Goal: Information Seeking & Learning: Learn about a topic

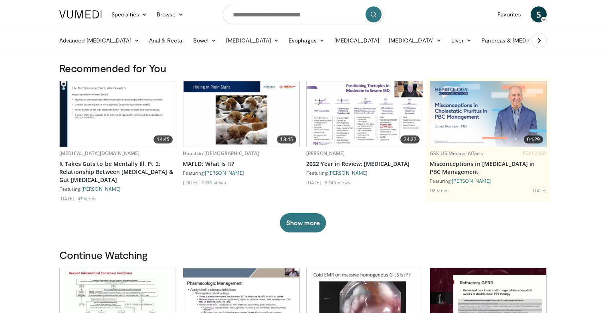
click at [287, 8] on input "Search topics, interventions" at bounding box center [303, 14] width 160 height 19
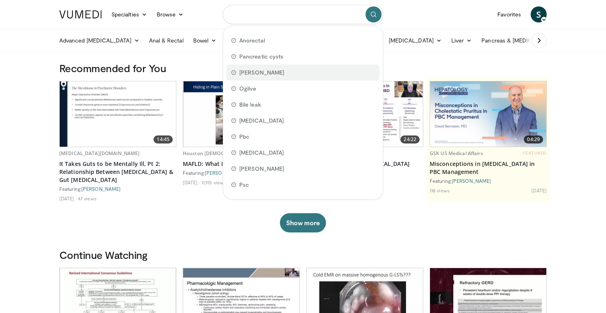
type input "*"
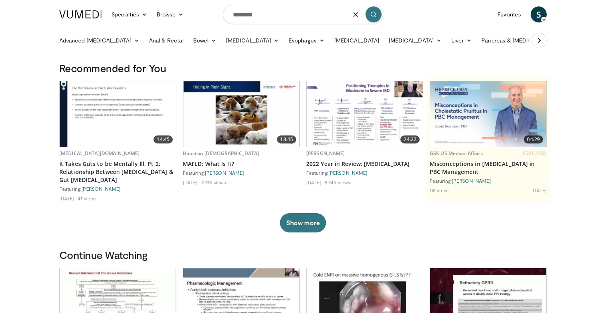
type input "*********"
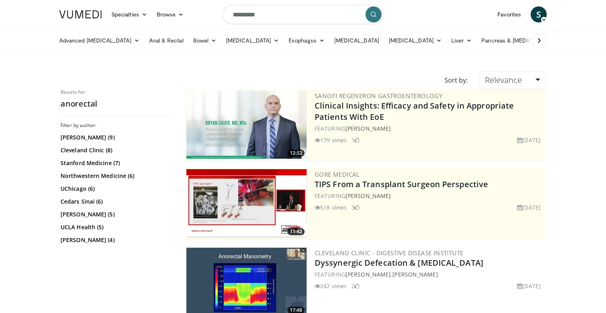
click at [253, 17] on input "*********" at bounding box center [303, 14] width 160 height 19
type input "**********"
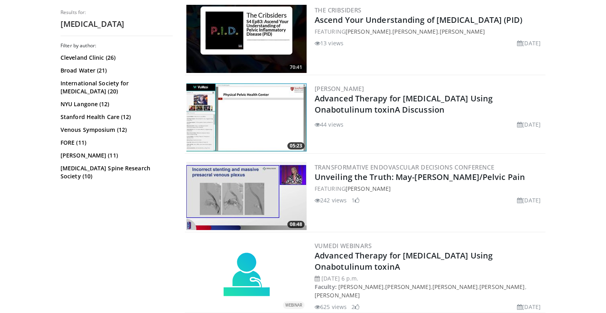
scroll to position [1589, 0]
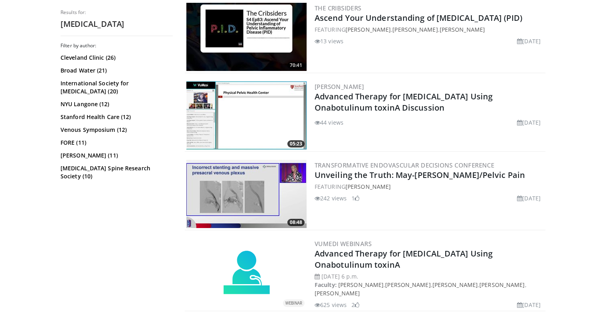
click at [114, 199] on div "Filter by author: Cleveland Clinic (26) Broad Water (21) International Society …" at bounding box center [117, 175] width 112 height 265
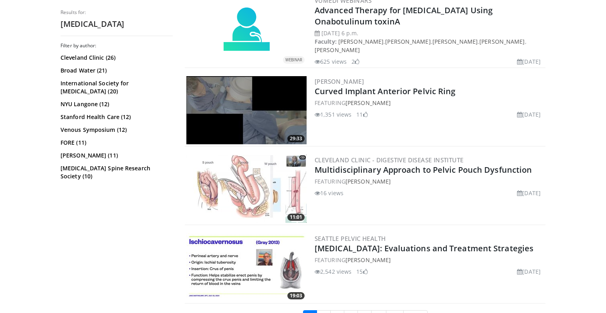
scroll to position [1834, 0]
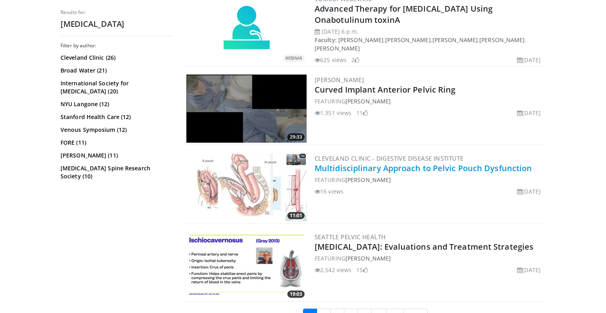
click at [350, 163] on link "Multidisciplinary Approach to Pelvic Pouch Dysfunction" at bounding box center [423, 168] width 217 height 11
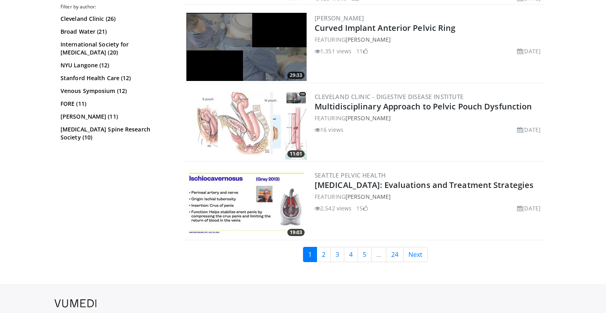
scroll to position [1905, 0]
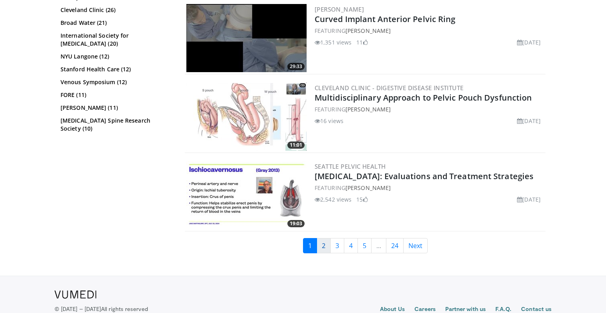
click at [318, 238] on link "2" at bounding box center [324, 245] width 14 height 15
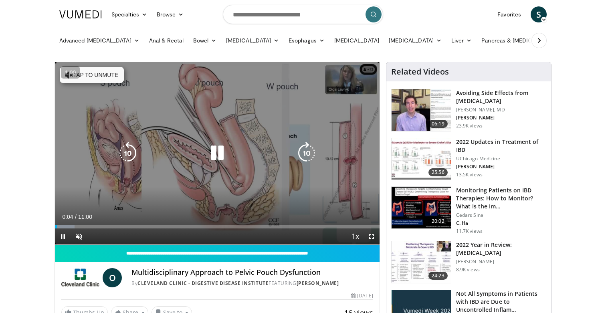
click at [79, 85] on div "10 seconds Tap to unmute" at bounding box center [217, 153] width 325 height 182
click at [88, 78] on button "Tap to unmute" at bounding box center [92, 75] width 64 height 16
click at [194, 156] on div "Video Player" at bounding box center [217, 153] width 195 height 16
click at [208, 154] on icon "Video Player" at bounding box center [217, 153] width 22 height 22
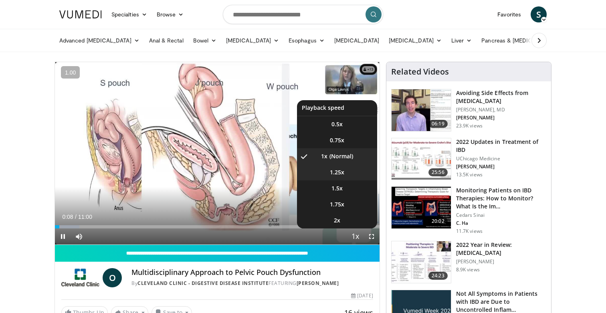
click at [344, 177] on div "10 seconds Tap to unmute" at bounding box center [217, 153] width 325 height 182
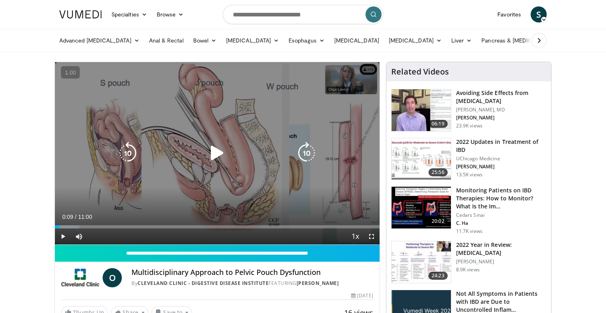
click at [302, 180] on div "10 seconds Tap to unmute" at bounding box center [217, 153] width 325 height 182
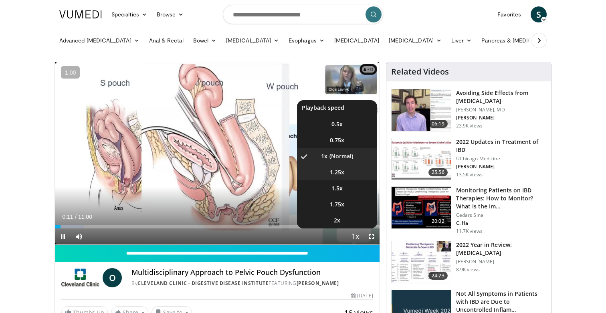
click at [336, 170] on span "1.25x" at bounding box center [337, 172] width 14 height 8
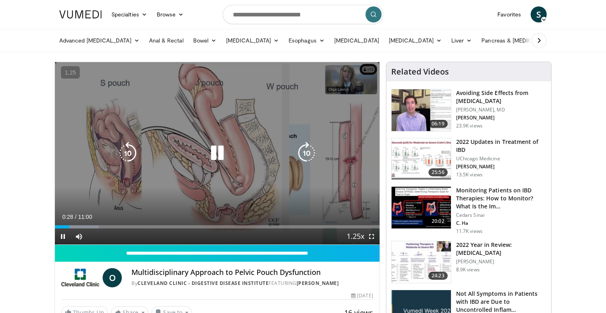
click at [221, 150] on icon "Video Player" at bounding box center [217, 153] width 22 height 22
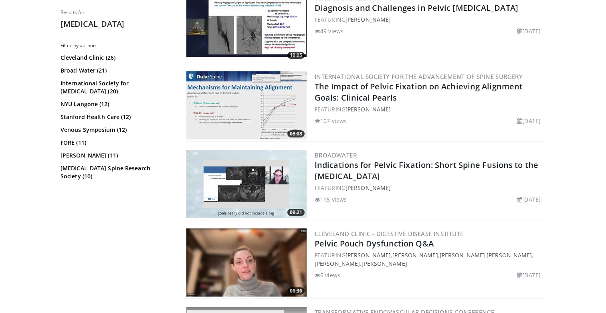
scroll to position [1920, 0]
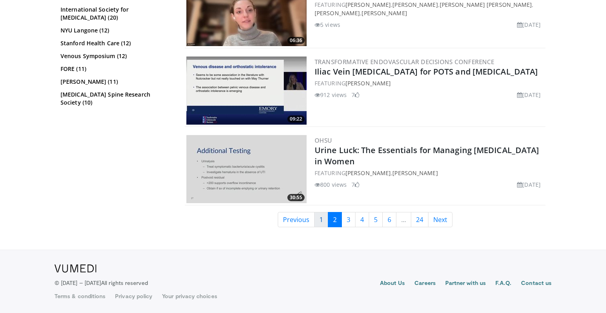
click at [320, 215] on link "1" at bounding box center [321, 219] width 14 height 15
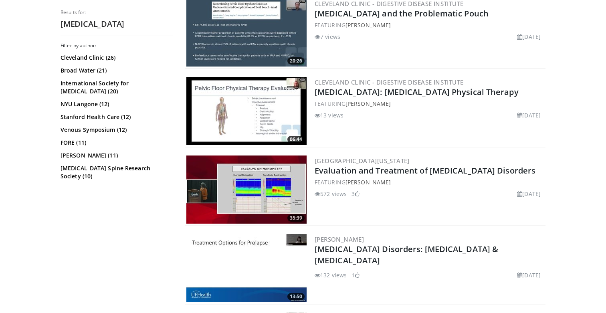
scroll to position [262, 0]
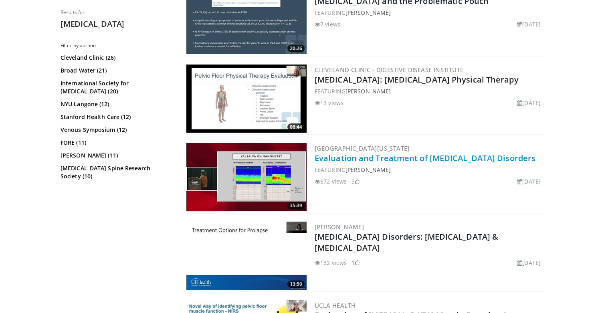
click at [355, 163] on link "Evaluation and Treatment of [MEDICAL_DATA] Disorders" at bounding box center [425, 158] width 221 height 11
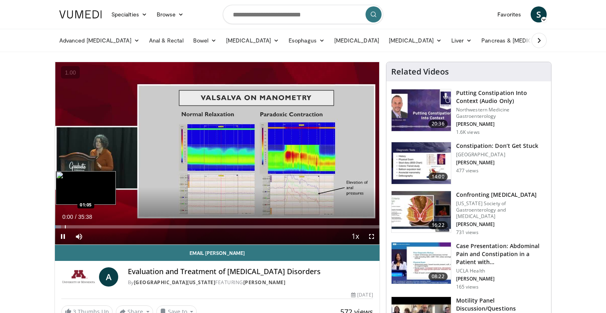
click at [65, 224] on div "Loaded : 1.85% 00:00 01:05" at bounding box center [217, 225] width 325 height 8
click at [73, 226] on div "Progress Bar" at bounding box center [73, 226] width 1 height 3
click at [63, 226] on div "Progress Bar" at bounding box center [63, 226] width 1 height 3
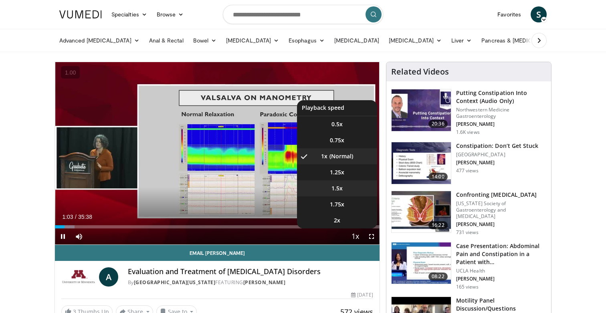
click at [341, 185] on span "1.5x" at bounding box center [337, 188] width 11 height 8
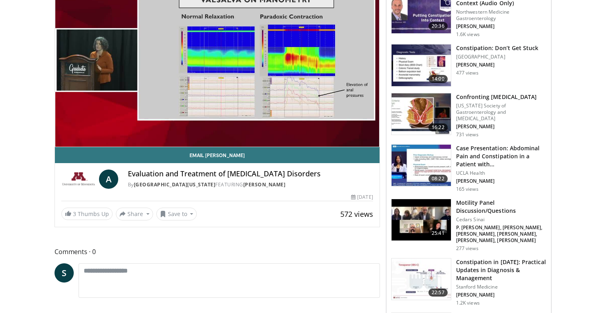
scroll to position [115, 0]
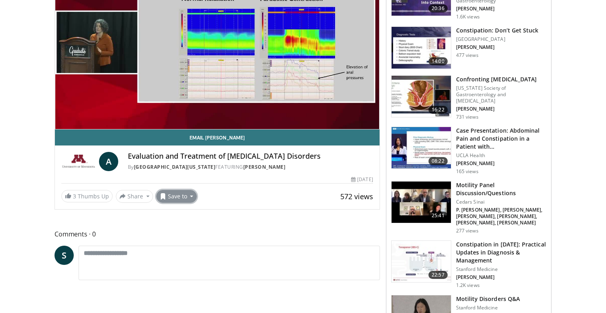
click at [174, 194] on button "Save to" at bounding box center [176, 196] width 41 height 13
click at [184, 257] on em "New Playlist" at bounding box center [182, 259] width 33 height 9
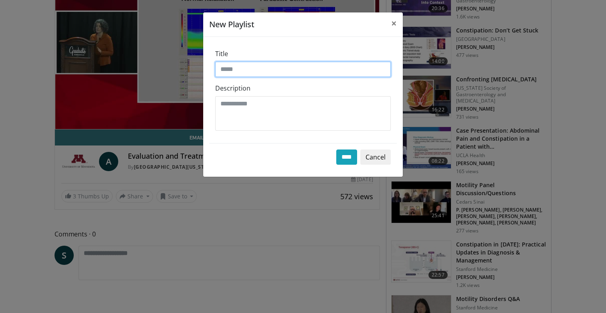
click at [239, 70] on input "Title" at bounding box center [303, 69] width 176 height 15
type input "**********"
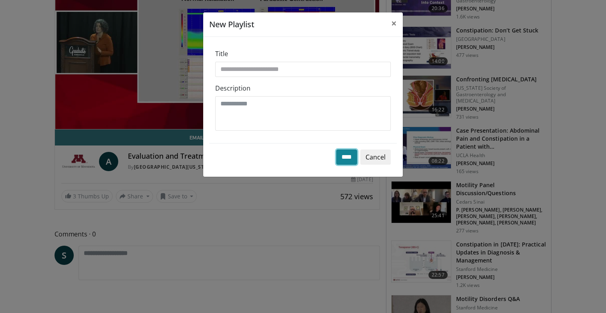
click at [337, 159] on input "****" at bounding box center [346, 157] width 21 height 15
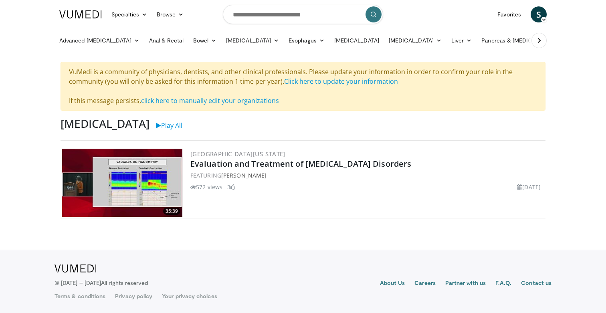
click at [231, 243] on body "Specialties Adult & Family Medicine Allergy, [MEDICAL_DATA], Immunology Anesthe…" at bounding box center [303, 156] width 606 height 313
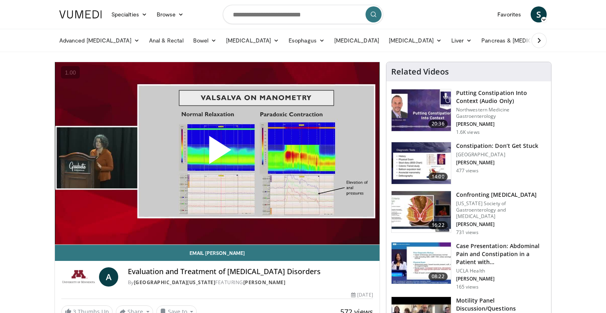
click at [217, 153] on span "Video Player" at bounding box center [217, 153] width 0 height 0
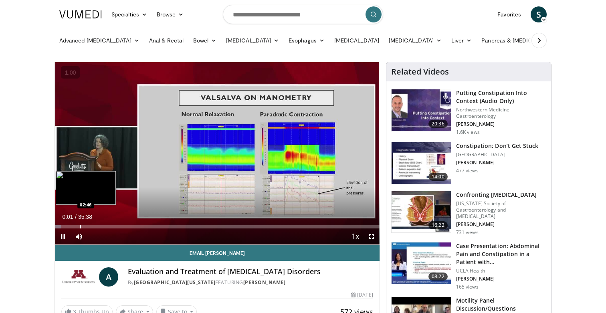
click at [80, 225] on div "Loaded : 1.85% 00:00 02:46" at bounding box center [217, 225] width 325 height 8
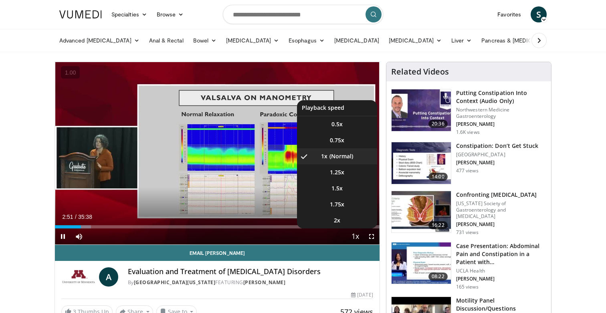
click at [352, 235] on span "Video Player" at bounding box center [355, 237] width 11 height 16
click at [348, 186] on li "1.5x" at bounding box center [337, 188] width 80 height 16
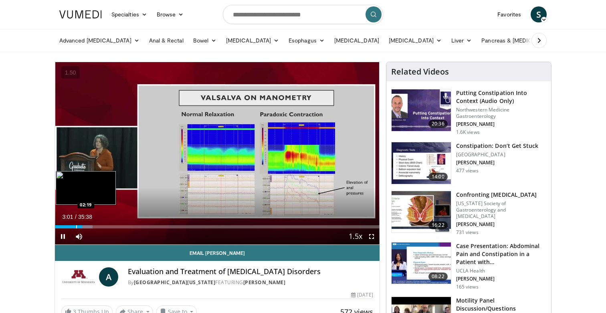
click at [76, 226] on div "Progress Bar" at bounding box center [76, 226] width 1 height 3
click at [369, 235] on span "Video Player" at bounding box center [372, 237] width 16 height 16
click at [95, 227] on div "Progress Bar" at bounding box center [95, 226] width 1 height 3
click at [99, 227] on div "Progress Bar" at bounding box center [99, 226] width 1 height 3
click at [101, 227] on div "Progress Bar" at bounding box center [101, 226] width 1 height 3
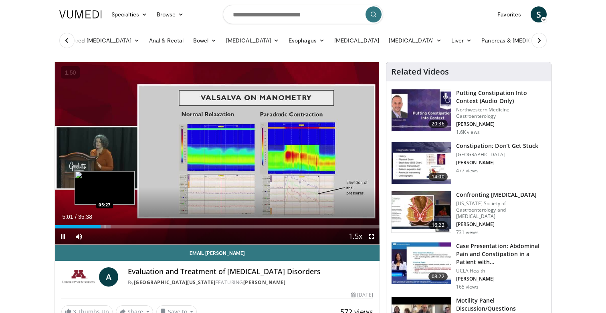
click at [105, 227] on div "Progress Bar" at bounding box center [105, 226] width 1 height 3
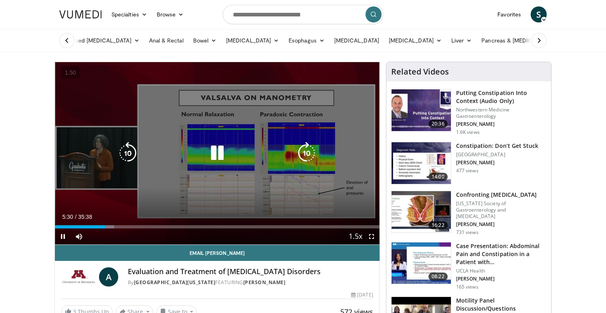
click at [210, 150] on icon "Video Player" at bounding box center [217, 153] width 22 height 22
